Goal: Information Seeking & Learning: Learn about a topic

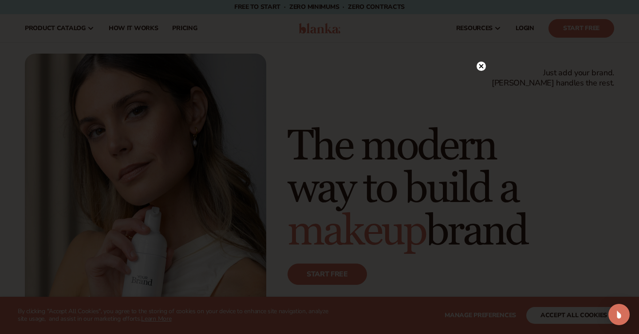
click at [483, 63] on circle at bounding box center [480, 66] width 9 height 9
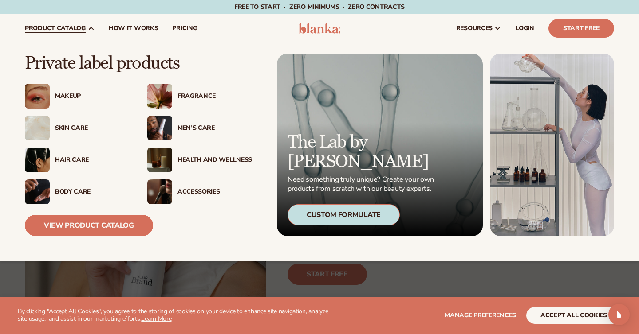
click at [198, 125] on div "Men’s Care" at bounding box center [214, 129] width 75 height 8
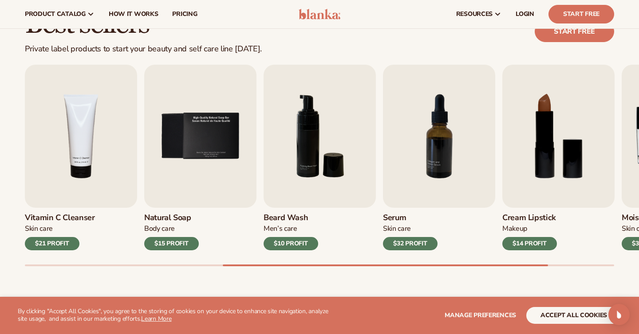
scroll to position [238, 0]
